Goal: Information Seeking & Learning: Learn about a topic

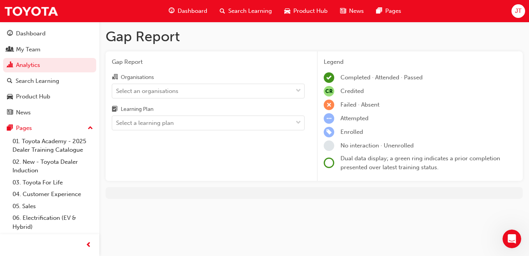
click at [234, 13] on span "Search Learning" at bounding box center [250, 11] width 44 height 9
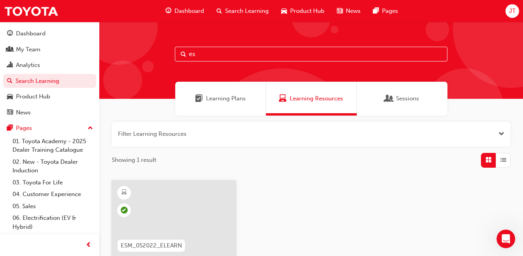
type input "e"
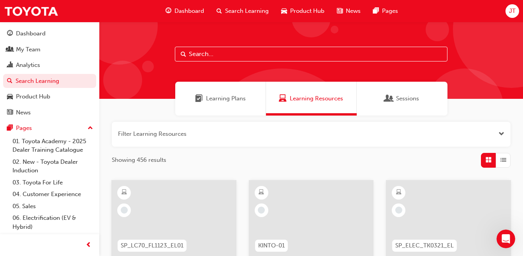
click at [291, 7] on span "Product Hub" at bounding box center [307, 11] width 34 height 9
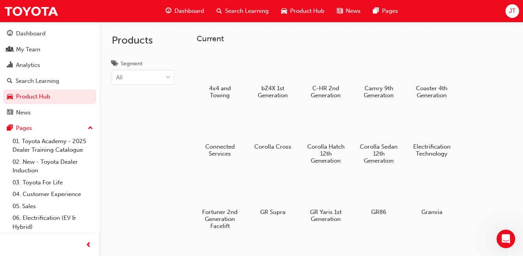
click at [243, 10] on span "Search Learning" at bounding box center [247, 11] width 44 height 9
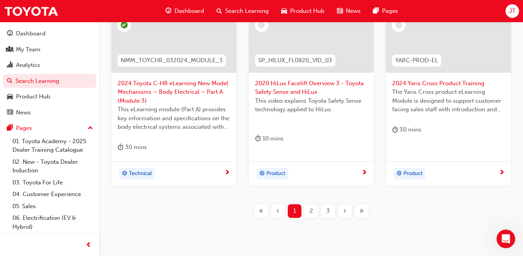
scroll to position [405, 0]
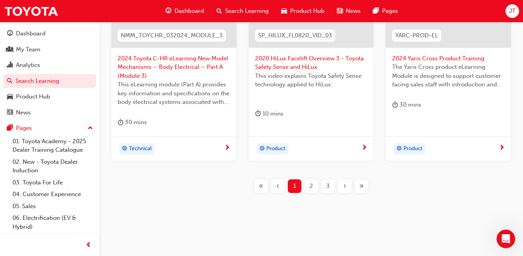
drag, startPoint x: 524, startPoint y: 91, endPoint x: 12, endPoint y: 16, distance: 517.0
click at [313, 188] on div "2" at bounding box center [311, 186] width 14 height 14
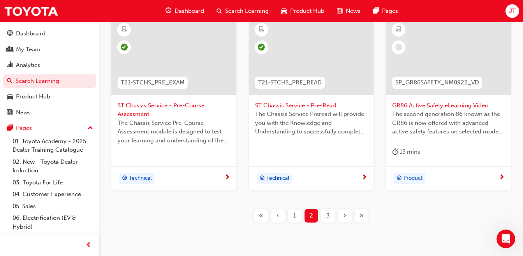
scroll to position [343, 0]
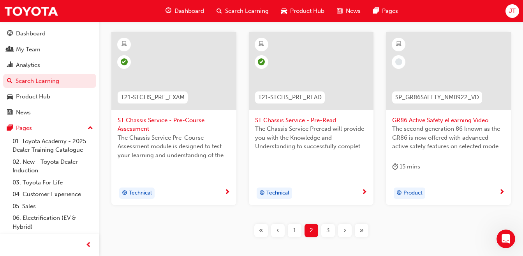
click at [326, 230] on span "3" at bounding box center [328, 230] width 4 height 9
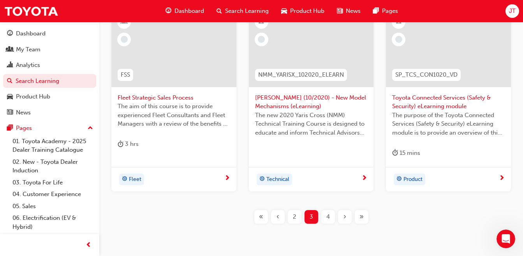
scroll to position [383, 0]
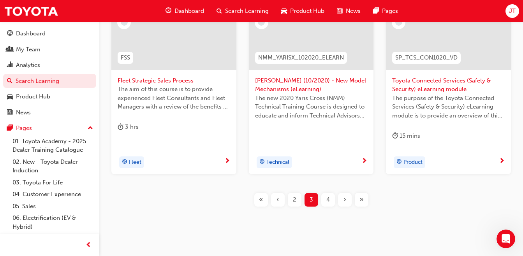
click at [326, 204] on span "4" at bounding box center [328, 199] width 4 height 9
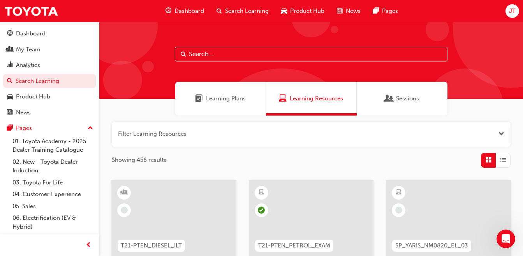
click at [297, 74] on div at bounding box center [282, 147] width 156 height 156
click at [195, 13] on span "Dashboard" at bounding box center [189, 11] width 30 height 9
